Goal: Transaction & Acquisition: Purchase product/service

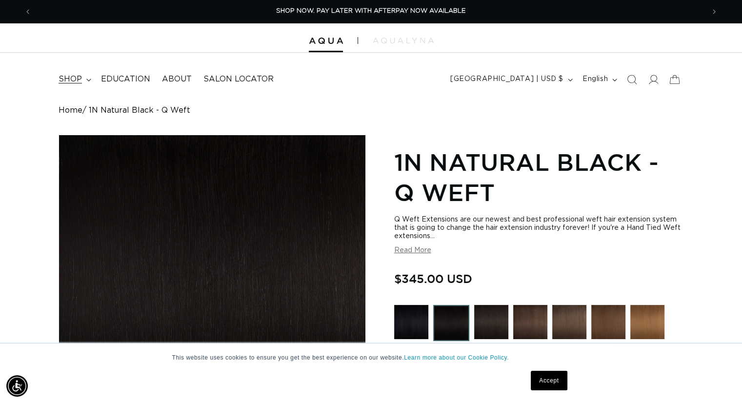
click at [76, 81] on span "shop" at bounding box center [70, 79] width 23 height 10
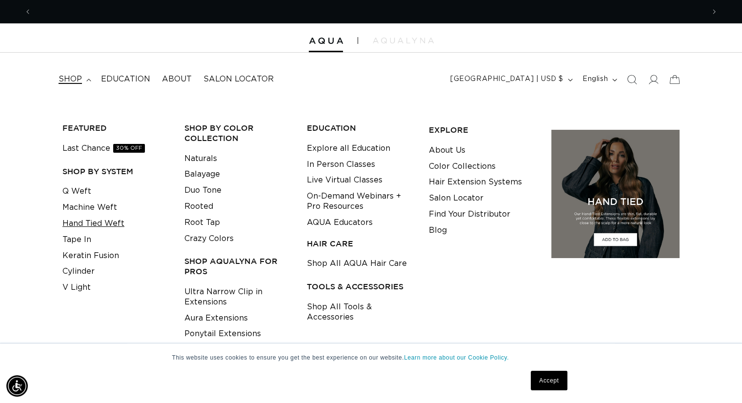
scroll to position [0, 1346]
click at [84, 224] on link "Hand Tied Weft" at bounding box center [93, 224] width 62 height 16
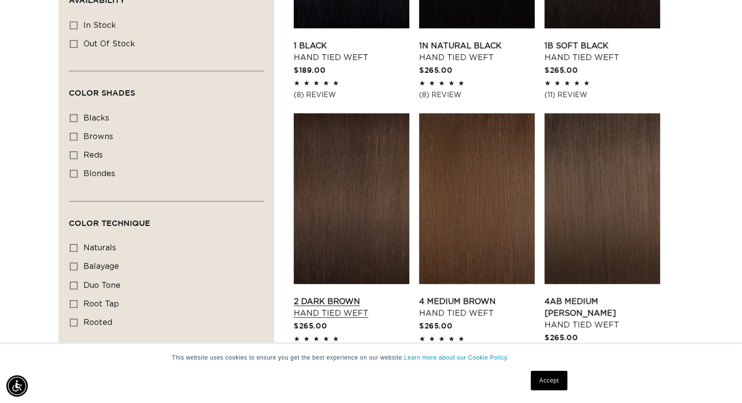
scroll to position [0, 673]
drag, startPoint x: 366, startPoint y: 215, endPoint x: 326, endPoint y: 194, distance: 45.2
click at [326, 296] on link "2 Dark Brown Hand Tied Weft" at bounding box center [352, 307] width 116 height 23
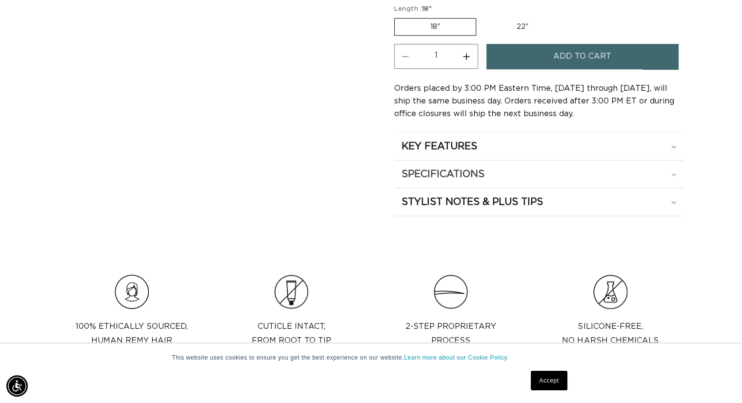
scroll to position [0, 673]
click at [435, 169] on h2 "SPECIFICATIONS" at bounding box center [443, 174] width 83 height 13
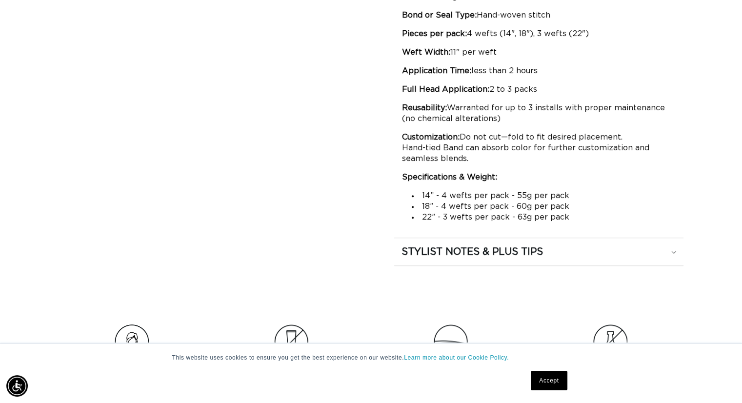
scroll to position [0, 0]
drag, startPoint x: 478, startPoint y: 203, endPoint x: 535, endPoint y: 208, distance: 57.3
click at [535, 208] on li "18” - 4 wefts per pack - 60g per pack" at bounding box center [544, 206] width 264 height 11
drag, startPoint x: 535, startPoint y: 208, endPoint x: 533, endPoint y: 197, distance: 10.9
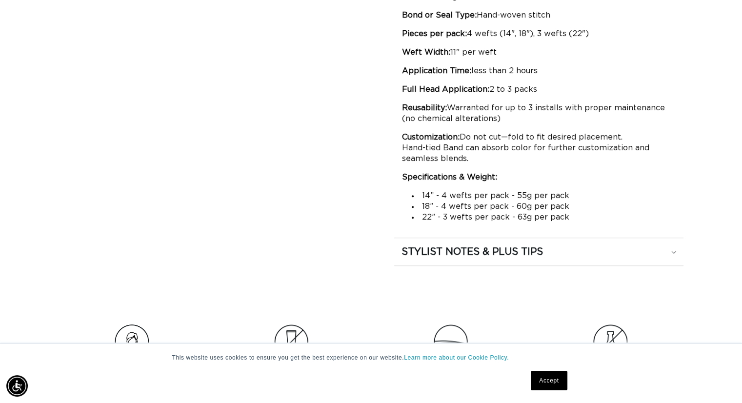
click at [533, 197] on li "14” - 4 wefts per pack - 55g per pack" at bounding box center [544, 195] width 264 height 11
click at [443, 204] on li "18” - 4 wefts per pack - 60g per pack" at bounding box center [544, 206] width 264 height 11
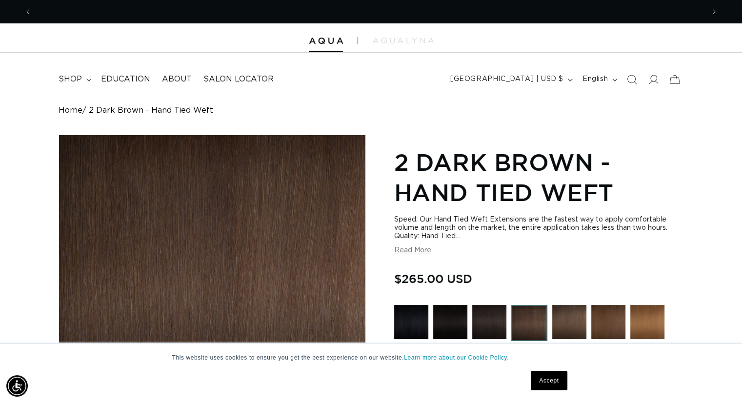
scroll to position [0, 0]
